Goal: Transaction & Acquisition: Purchase product/service

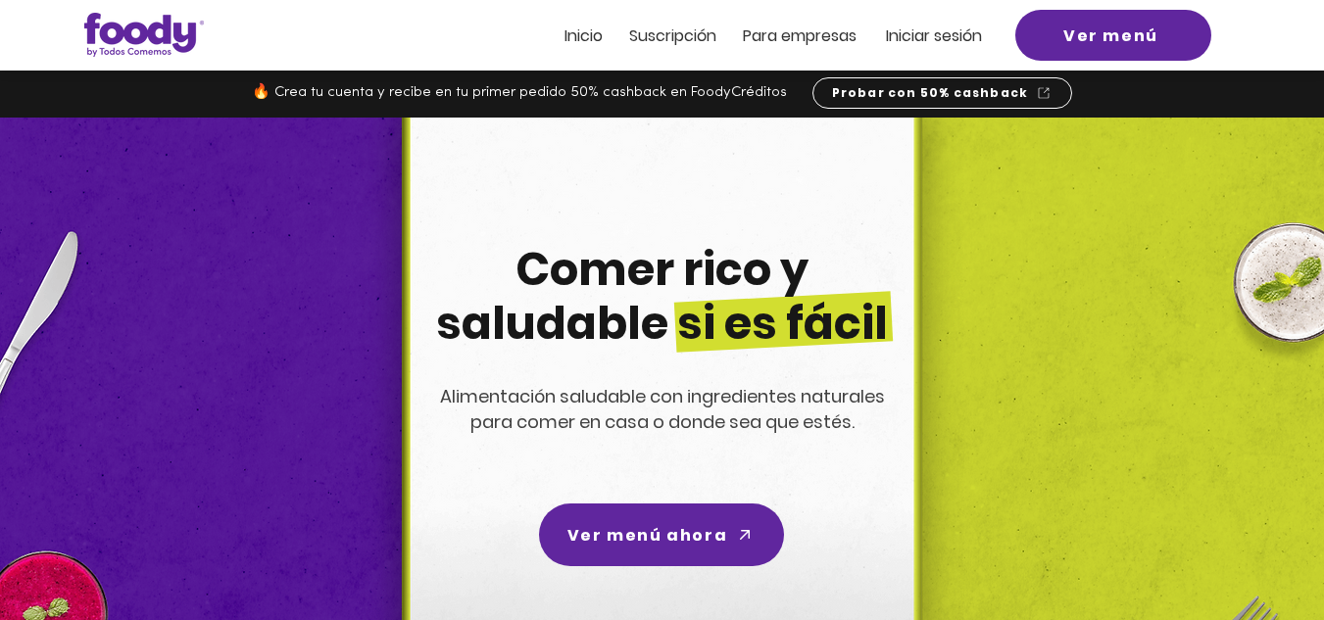
click at [936, 39] on span "Iniciar sesión" at bounding box center [934, 35] width 96 height 23
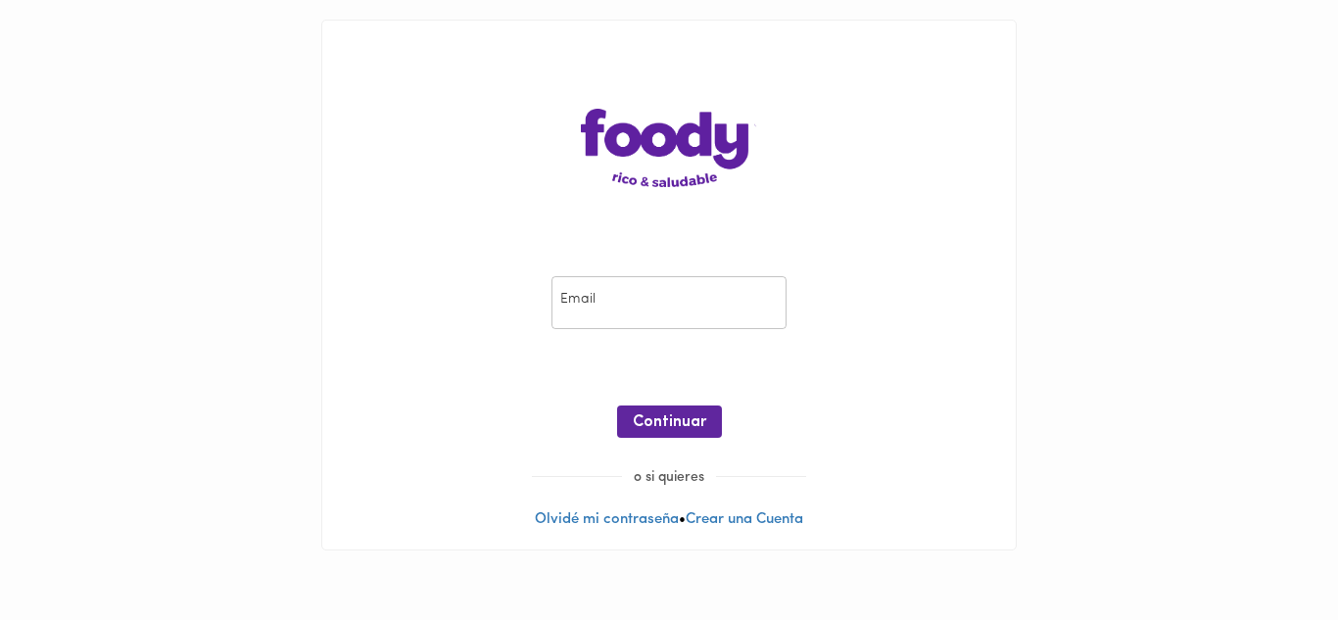
click at [637, 305] on input "email" at bounding box center [669, 303] width 235 height 54
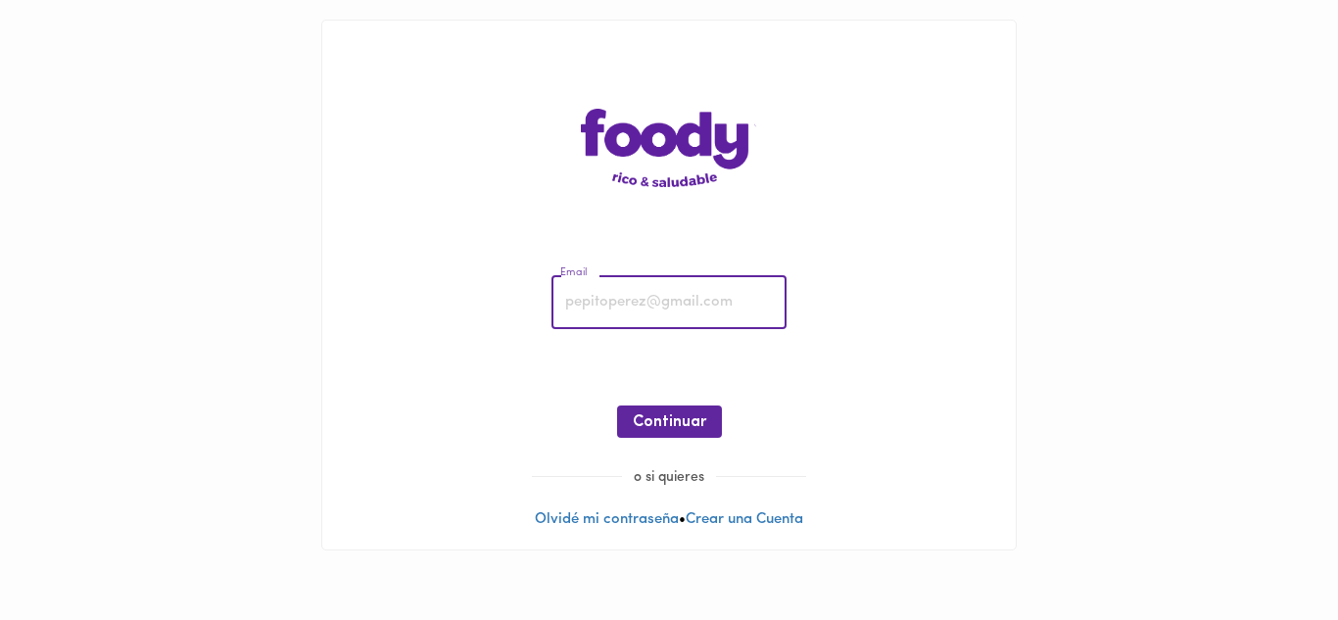
type input "[EMAIL_ADDRESS][DOMAIN_NAME]"
click at [678, 417] on span "Continuar" at bounding box center [669, 422] width 73 height 19
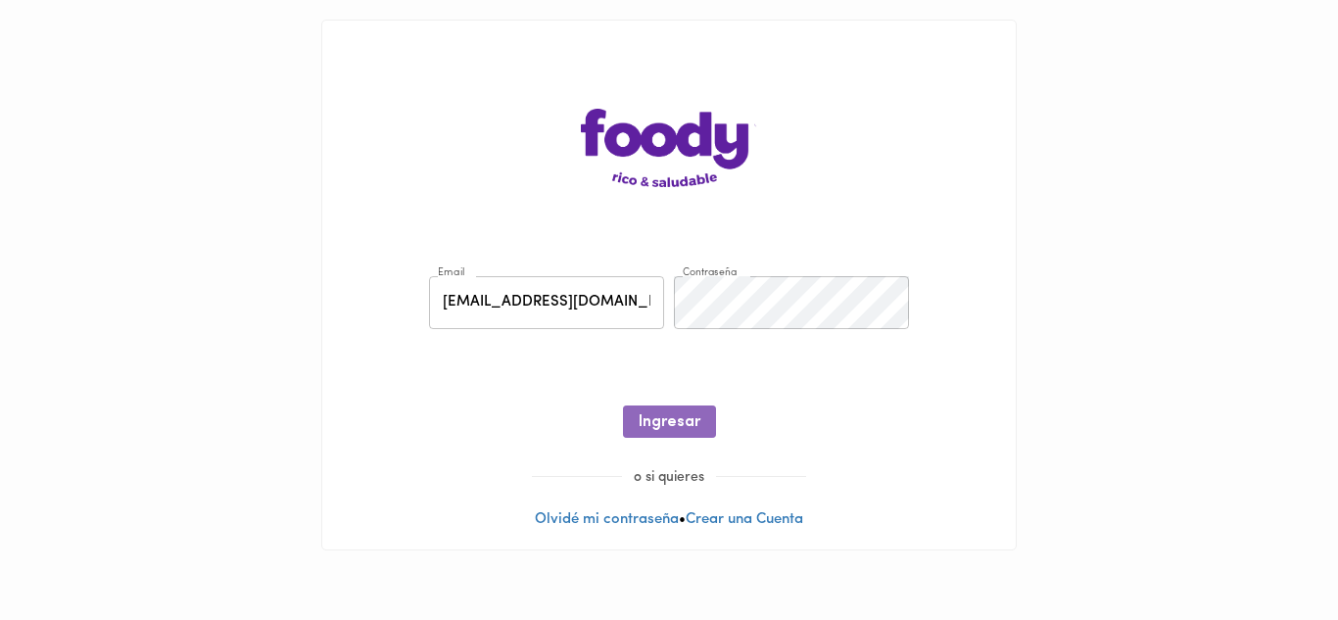
click at [678, 417] on span "Ingresar" at bounding box center [670, 422] width 62 height 19
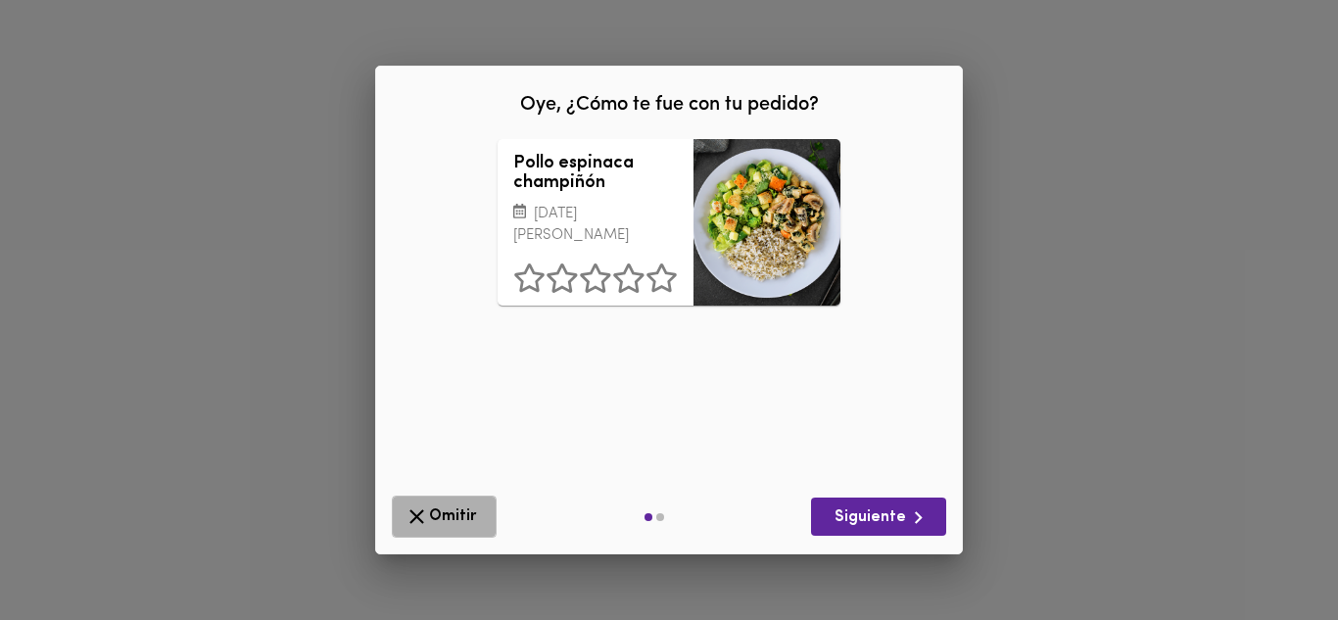
click at [417, 516] on icon "button" at bounding box center [417, 516] width 15 height 15
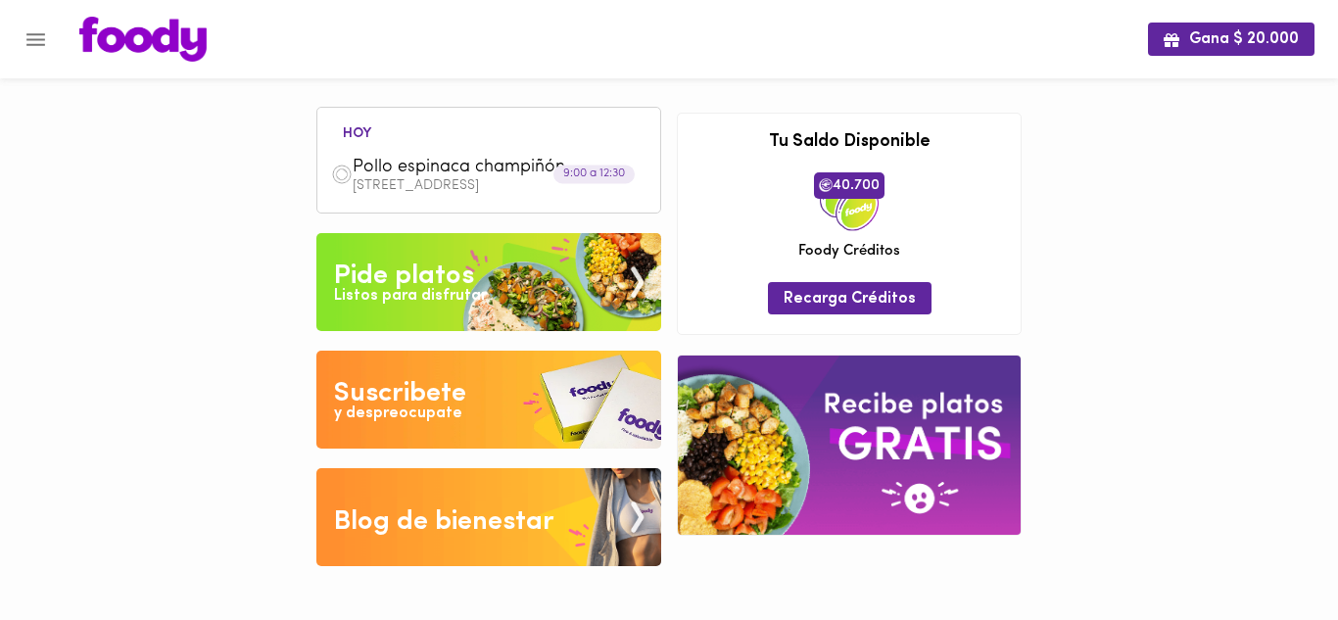
click at [471, 266] on div "Pide platos" at bounding box center [404, 276] width 140 height 39
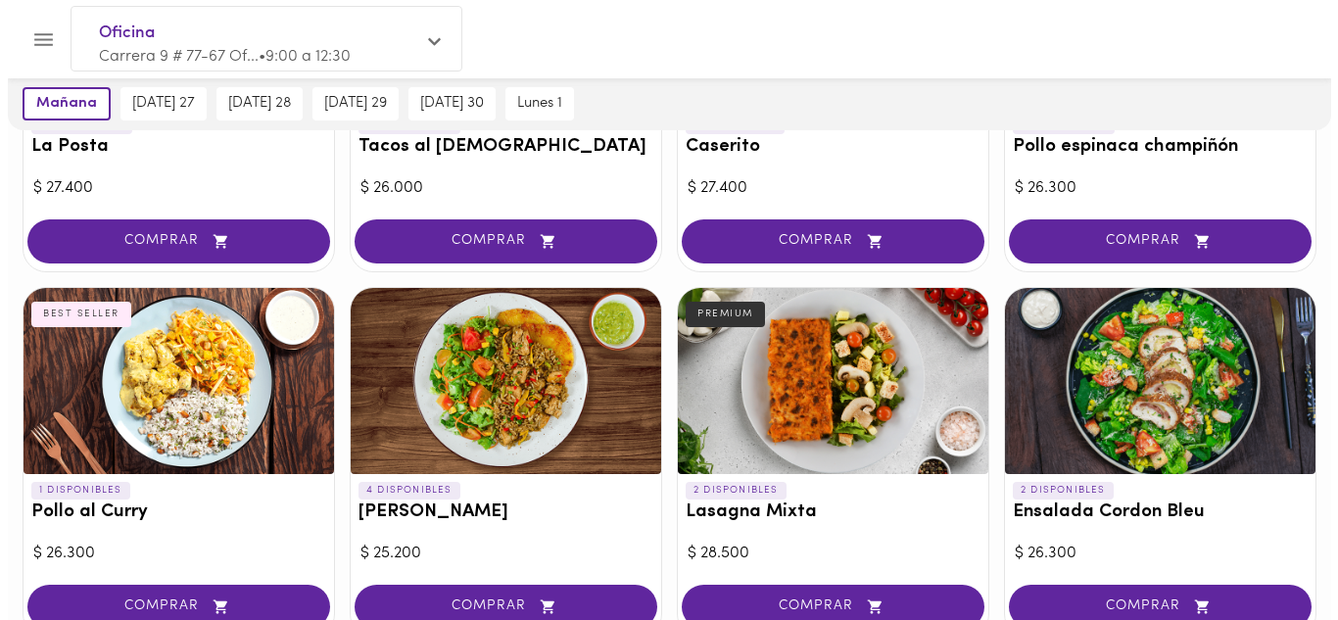
scroll to position [882, 0]
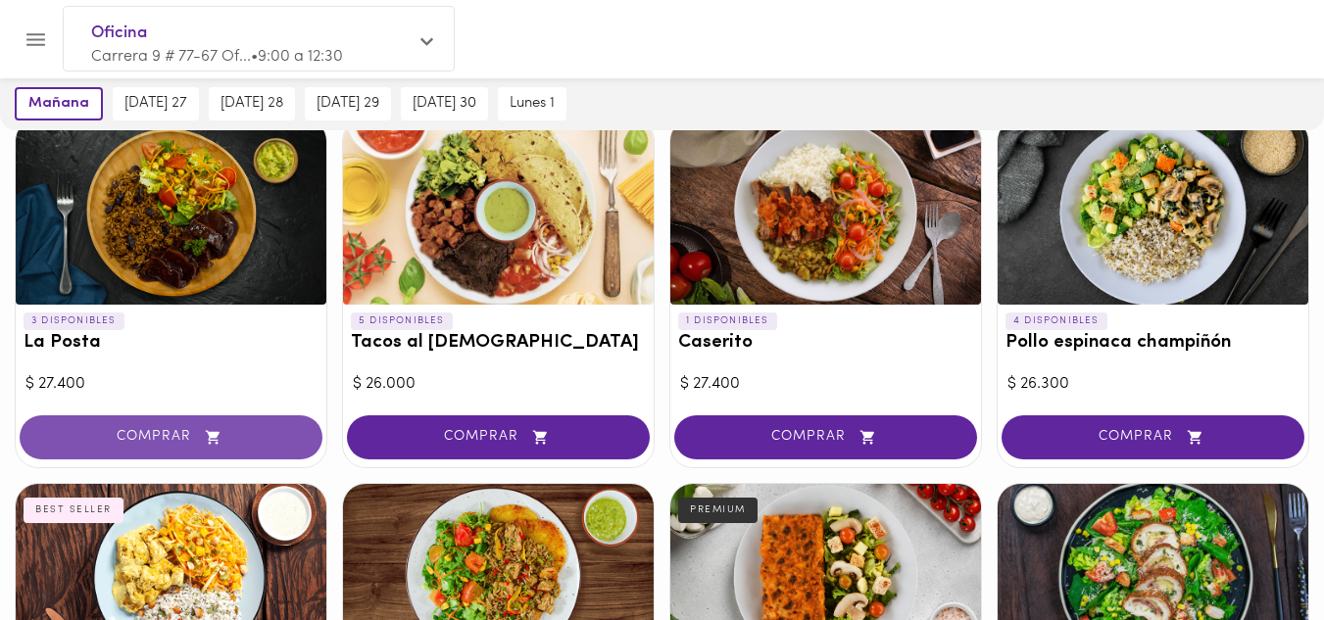
click at [158, 429] on span "COMPRAR" at bounding box center [171, 437] width 254 height 17
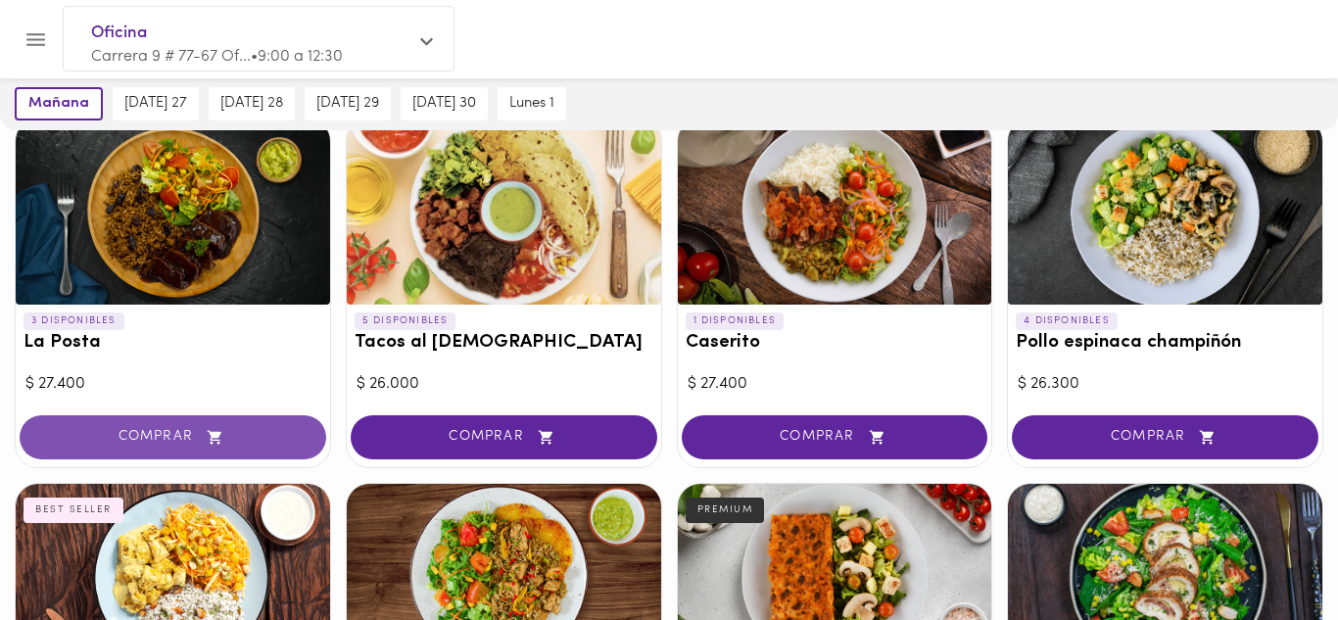
scroll to position [883, 0]
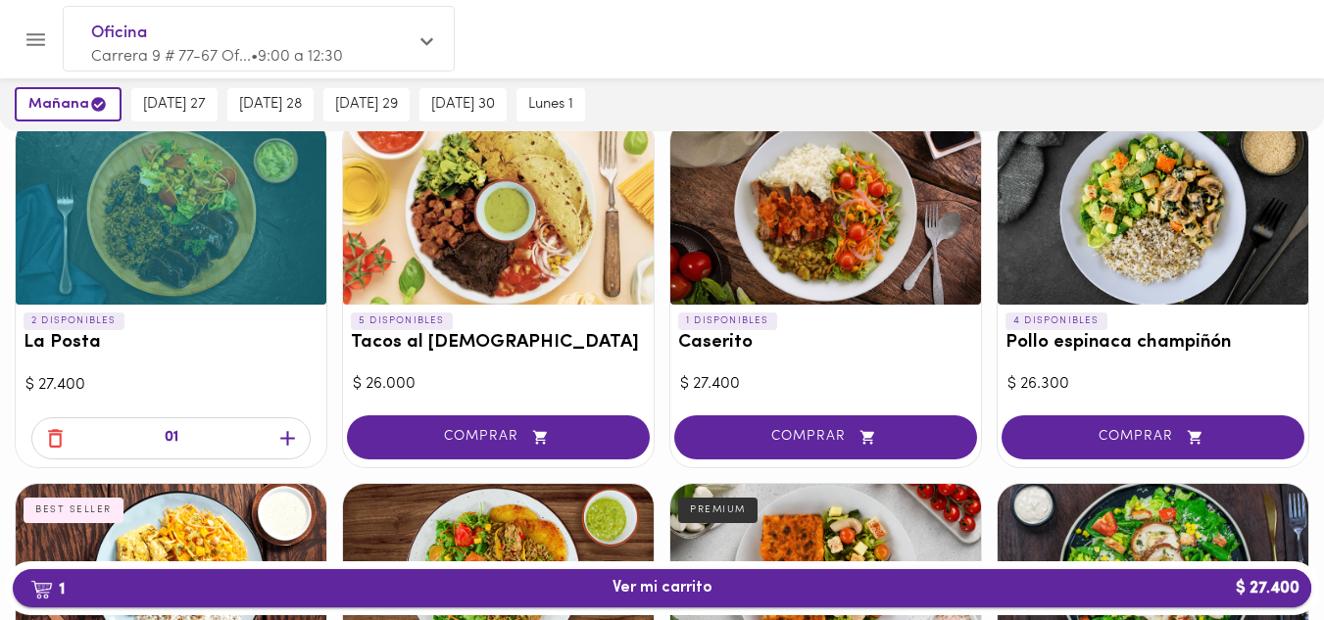
click at [681, 587] on span "1 Ver mi carrito $ 27.400" at bounding box center [662, 588] width 100 height 19
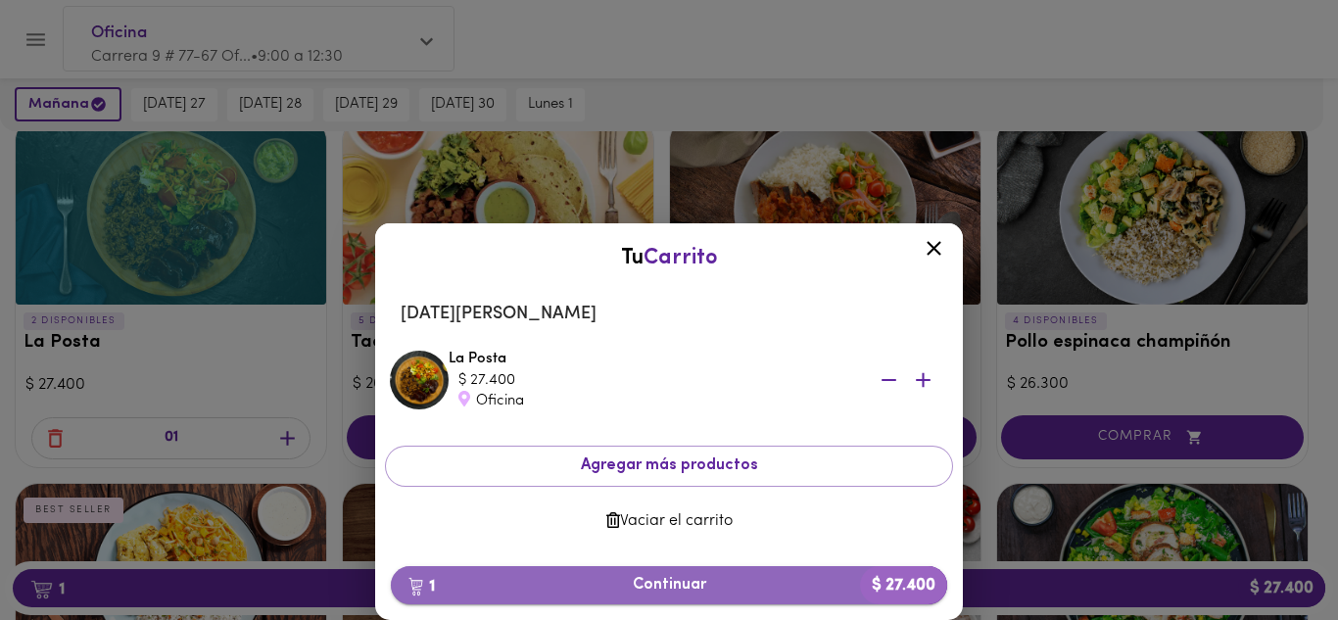
click at [648, 585] on span "1 Continuar $ 27.400" at bounding box center [669, 585] width 525 height 19
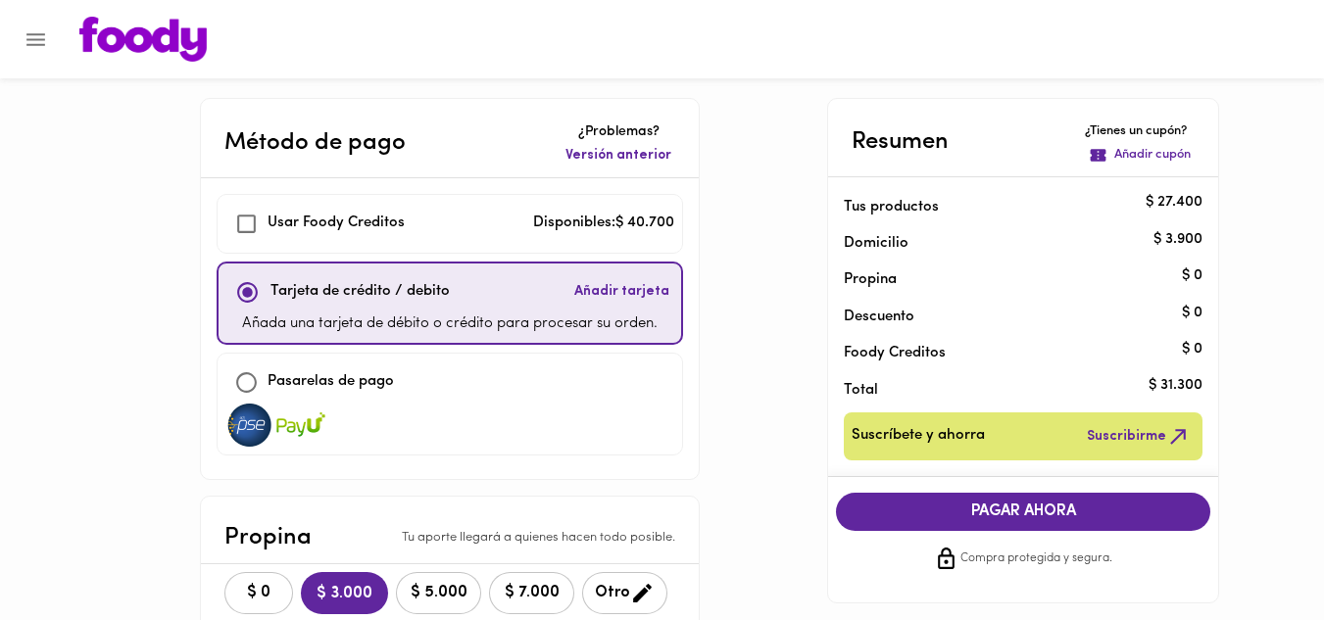
checkbox input "true"
click at [258, 591] on span "$ 0" at bounding box center [258, 593] width 43 height 19
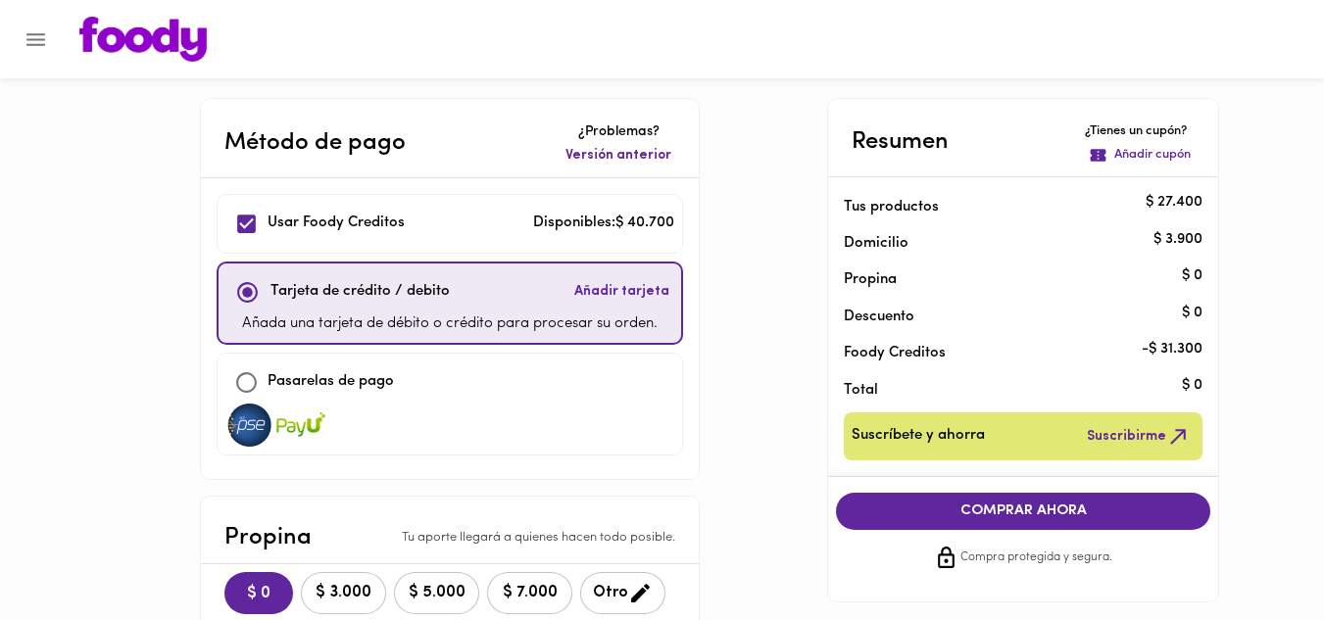
scroll to position [196, 0]
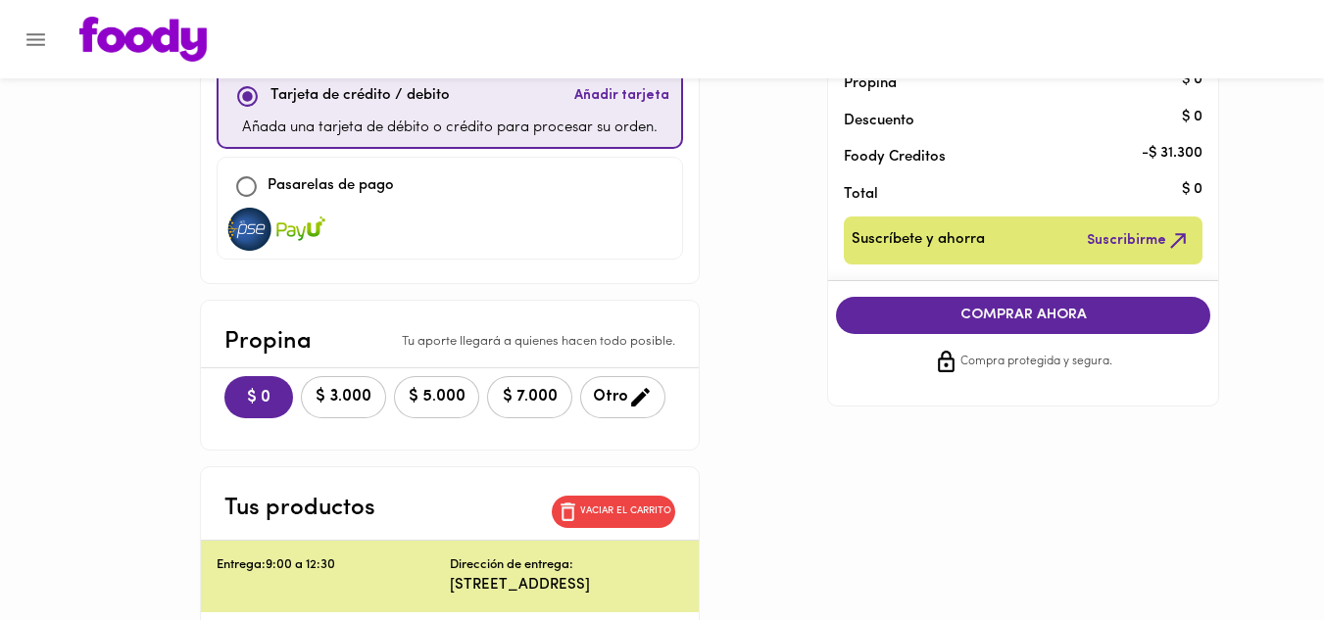
click at [1041, 316] on span "COMPRAR AHORA" at bounding box center [1022, 316] width 335 height 18
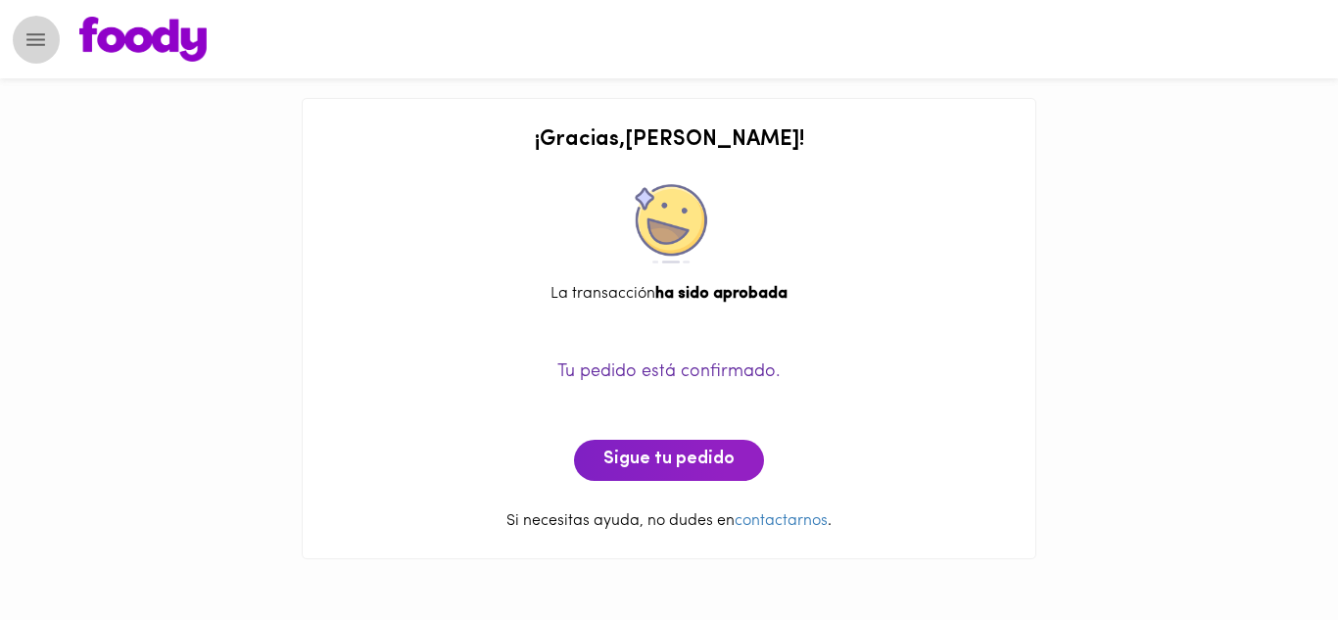
click at [34, 40] on icon "Menu" at bounding box center [35, 39] width 19 height 13
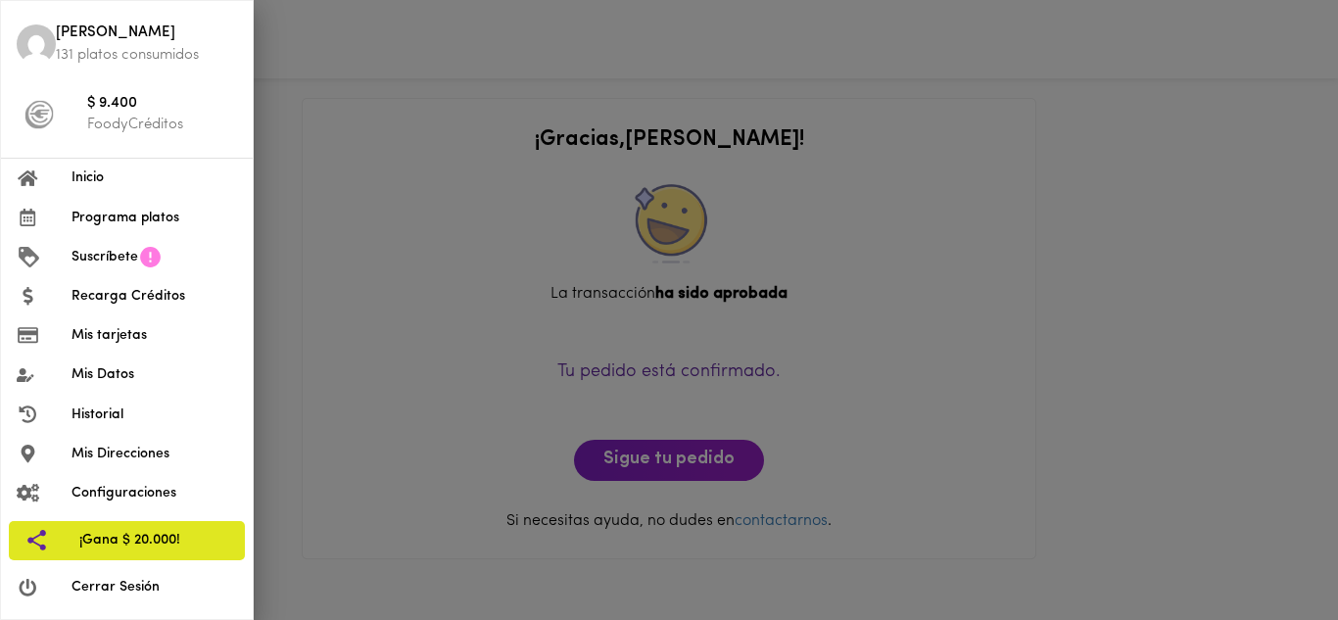
click at [106, 594] on span "Cerrar Sesión" at bounding box center [155, 587] width 166 height 21
